Goal: Navigation & Orientation: Go to known website

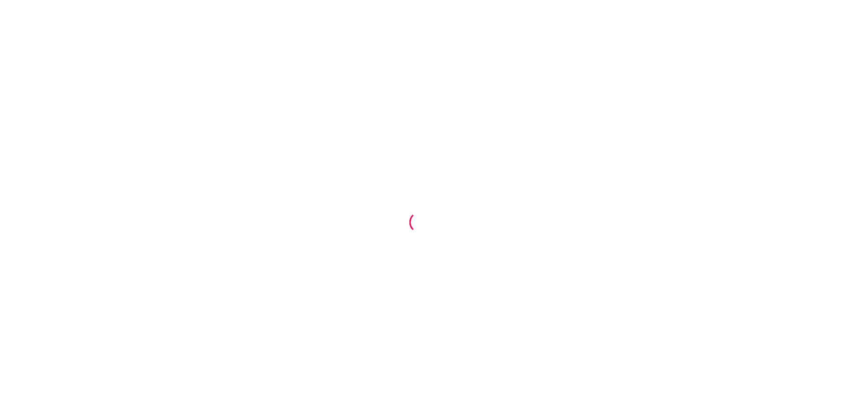
drag, startPoint x: 243, startPoint y: 119, endPoint x: 229, endPoint y: 112, distance: 14.6
click at [240, 119] on div at bounding box center [423, 210] width 847 height 420
click at [230, 112] on div at bounding box center [423, 210] width 847 height 420
click at [231, 109] on div at bounding box center [423, 210] width 847 height 420
drag, startPoint x: 231, startPoint y: 109, endPoint x: 235, endPoint y: 60, distance: 49.6
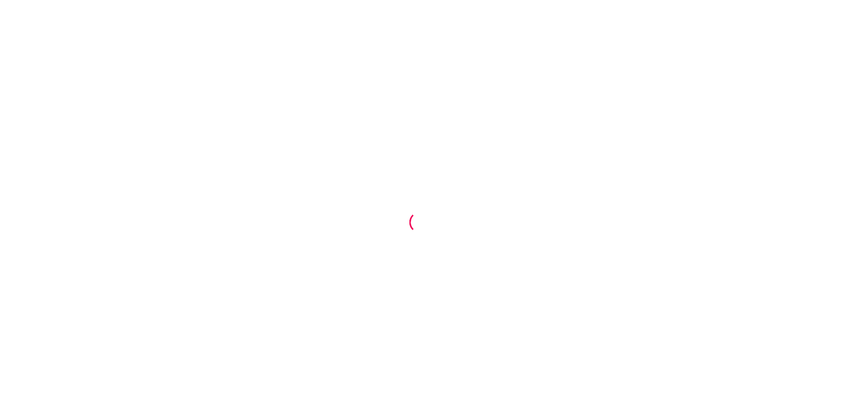
click at [236, 60] on div at bounding box center [423, 210] width 847 height 420
